Goal: Use online tool/utility: Utilize a website feature to perform a specific function

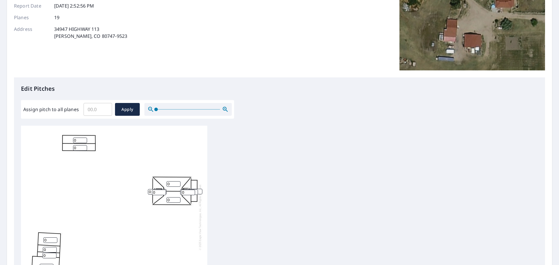
scroll to position [117, 0]
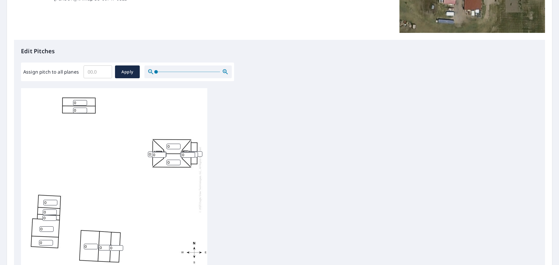
click at [82, 103] on input "0" at bounding box center [80, 103] width 14 height 6
click at [81, 113] on input "0" at bounding box center [80, 111] width 14 height 6
type input "6"
click at [82, 101] on input "6" at bounding box center [80, 103] width 14 height 6
click at [173, 146] on input "0" at bounding box center [174, 147] width 14 height 6
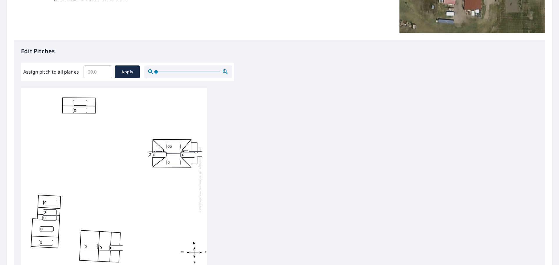
type input "05"
click at [172, 162] on input "0" at bounding box center [174, 163] width 14 height 6
type input "05"
click at [156, 154] on input "0" at bounding box center [159, 155] width 14 height 6
click at [153, 154] on input "05" at bounding box center [159, 155] width 14 height 6
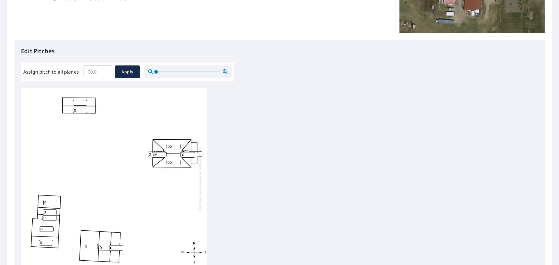
type input "05"
click at [151, 154] on input "0" at bounding box center [155, 155] width 14 height 6
type input "05"
click at [186, 154] on input "0" at bounding box center [188, 155] width 14 height 6
type input "05"
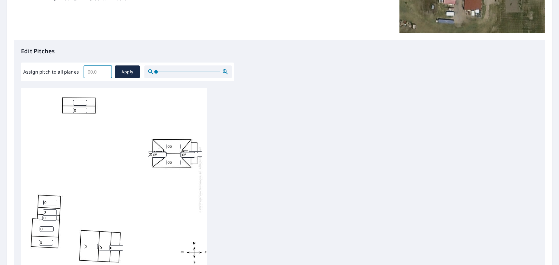
click at [100, 72] on input "Assign pitch to all planes" at bounding box center [98, 72] width 29 height 16
type input "5"
click at [123, 73] on span "Apply" at bounding box center [127, 71] width 15 height 7
type input "5"
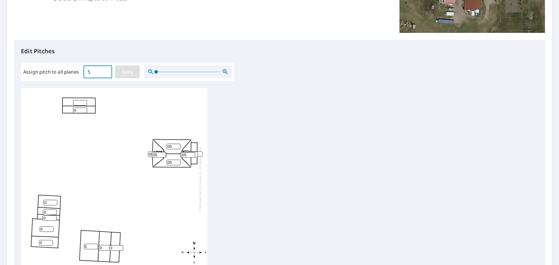
type input "5"
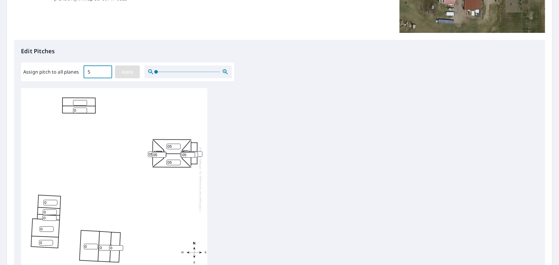
type input "5"
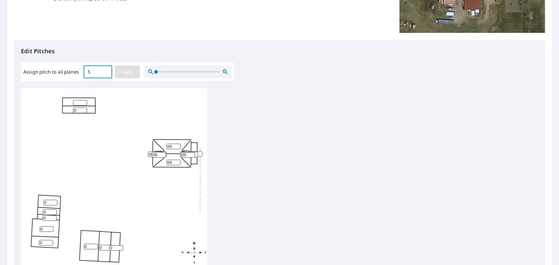
type input "5"
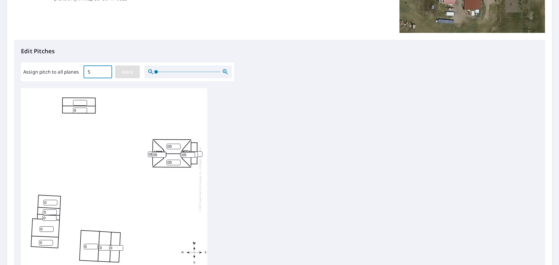
type input "5"
click at [98, 73] on input "5" at bounding box center [98, 72] width 29 height 16
type input "2"
click at [133, 75] on span "Apply" at bounding box center [127, 71] width 15 height 7
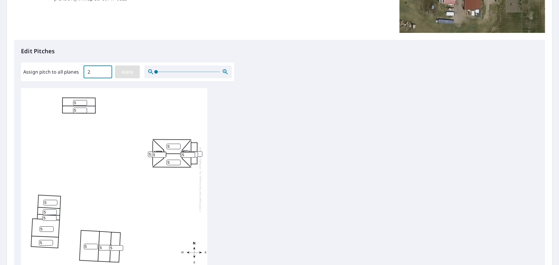
type input "2"
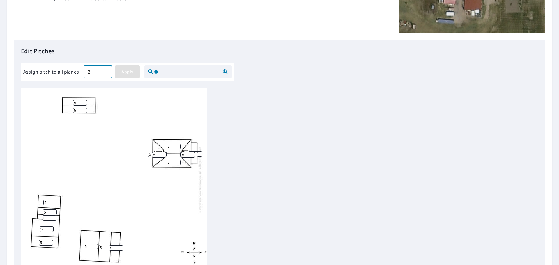
type input "2"
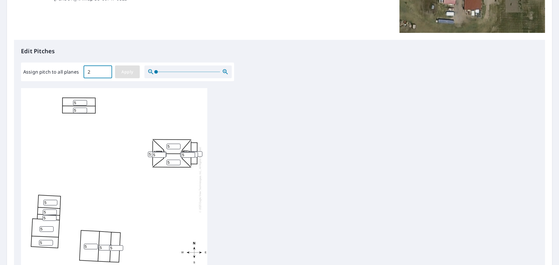
type input "2"
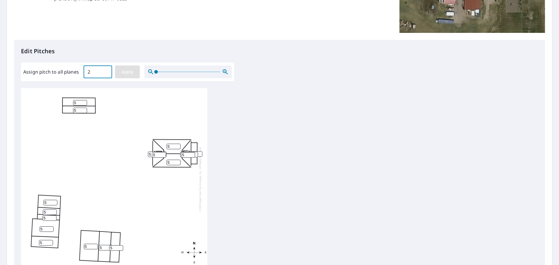
type input "2"
click at [189, 155] on input "2" at bounding box center [188, 155] width 14 height 6
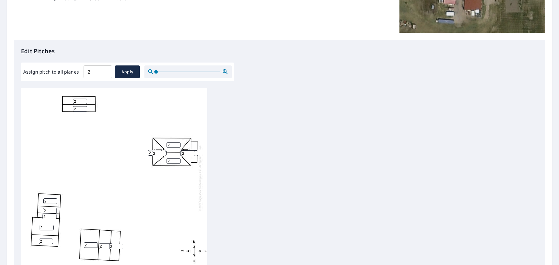
click at [183, 151] on input "2" at bounding box center [188, 154] width 14 height 6
type input "3"
click at [157, 151] on input "2" at bounding box center [159, 154] width 14 height 6
type input "3"
click at [172, 142] on input "2" at bounding box center [174, 145] width 14 height 6
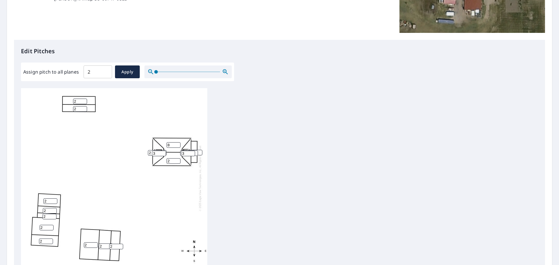
type input "8"
click at [171, 159] on input "2" at bounding box center [174, 162] width 14 height 6
type input "8"
click at [82, 157] on div "2 2 8 2 8 2 2 2 2 2 2 2 2 2 2 2 2 3 3" at bounding box center [114, 178] width 186 height 183
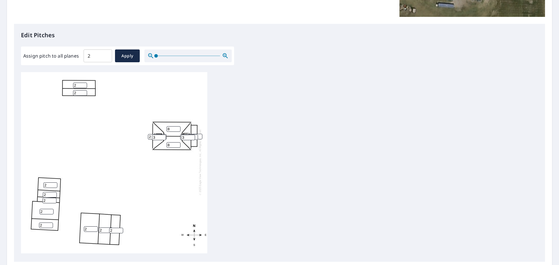
scroll to position [146, 0]
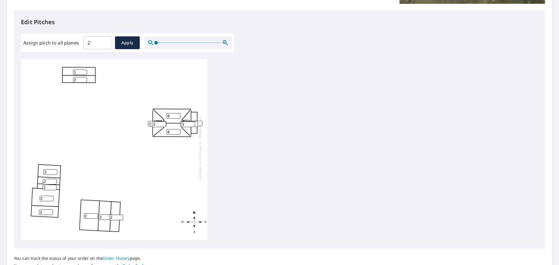
type input "1"
click at [85, 70] on input "1" at bounding box center [80, 73] width 14 height 6
type input "7"
click at [80, 77] on input "2" at bounding box center [80, 80] width 14 height 6
type input "7"
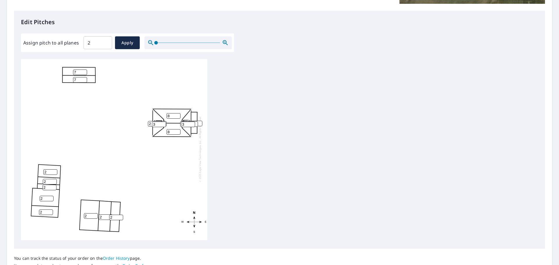
drag, startPoint x: 75, startPoint y: 109, endPoint x: 68, endPoint y: 112, distance: 7.0
click at [76, 109] on div "2 2 8 2 8 2 2 2 7 7 2 2 2 2 2 2 2 3 3" at bounding box center [114, 149] width 186 height 183
click at [91, 214] on input "2" at bounding box center [91, 217] width 14 height 6
drag, startPoint x: 89, startPoint y: 211, endPoint x: 78, endPoint y: 210, distance: 11.7
click at [78, 210] on div "25 2 8 2 8 2 2 2 7 7 2 2 2 2 2 2 2 3 3" at bounding box center [114, 149] width 186 height 183
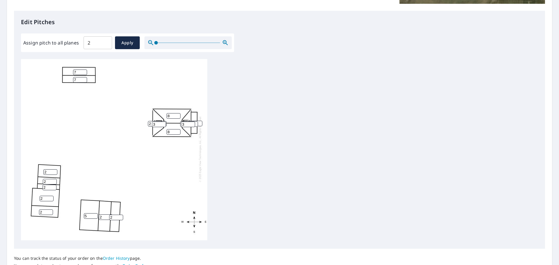
type input "5"
click at [101, 215] on input "2" at bounding box center [106, 218] width 14 height 6
type input "25"
click at [114, 215] on input "2" at bounding box center [116, 218] width 14 height 6
click at [117, 163] on div "5 2 8 25 8 2 2 2 7 7 2 2 2 2 2 2 2 3 3" at bounding box center [114, 149] width 186 height 183
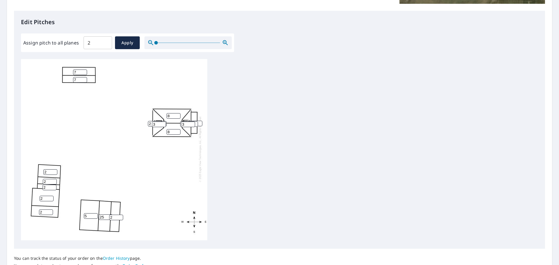
click at [50, 210] on input "2" at bounding box center [46, 213] width 14 height 6
type input "6"
click at [46, 196] on input "2" at bounding box center [47, 199] width 14 height 6
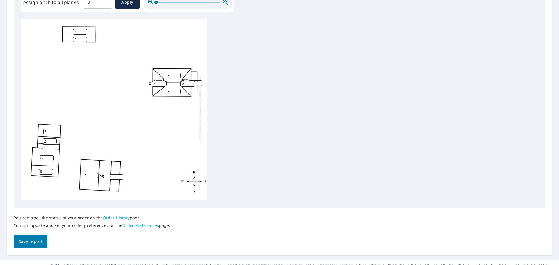
scroll to position [196, 0]
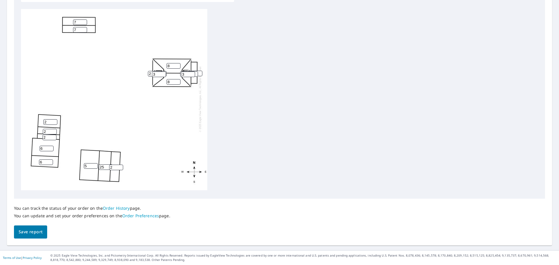
type input "6"
click at [34, 231] on span "Save report" at bounding box center [31, 232] width 24 height 7
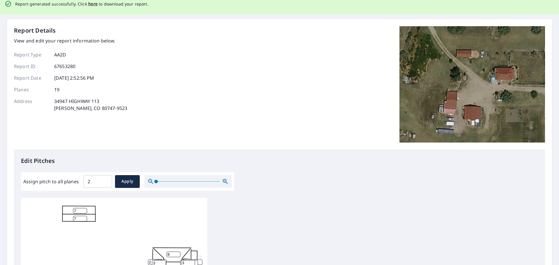
scroll to position [0, 0]
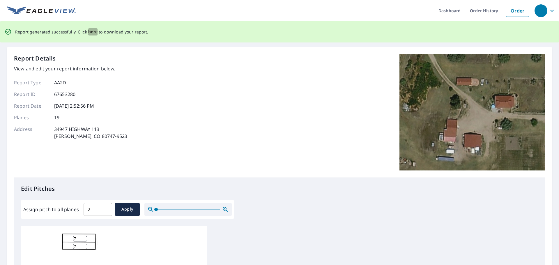
click at [91, 31] on span "here" at bounding box center [93, 31] width 10 height 7
